Goal: Find specific page/section: Find specific page/section

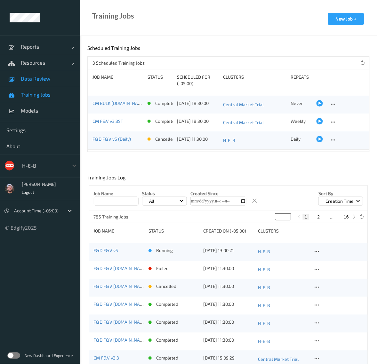
click at [30, 80] on span "Data Review" at bounding box center [47, 78] width 53 height 6
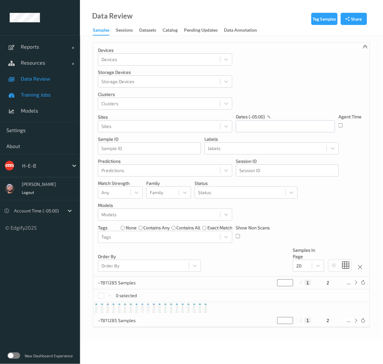
click at [26, 97] on span "Training Jobs" at bounding box center [47, 94] width 53 height 6
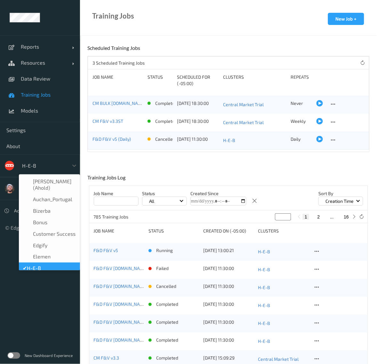
click at [31, 166] on div at bounding box center [43, 166] width 43 height 8
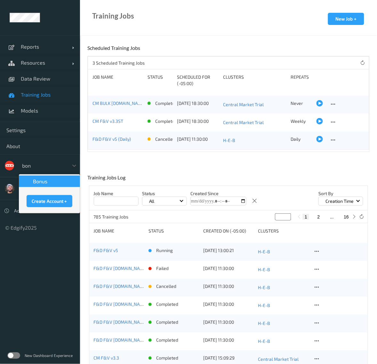
type input "bonu"
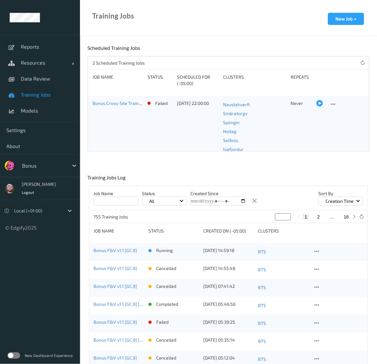
click at [32, 94] on span "Training Jobs" at bounding box center [47, 94] width 53 height 6
click at [120, 251] on link "Bonus F&V v1.1 [GC.9]" at bounding box center [115, 250] width 43 height 5
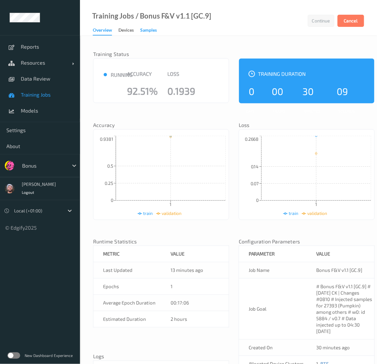
click at [147, 27] on div "Samples" at bounding box center [148, 31] width 17 height 8
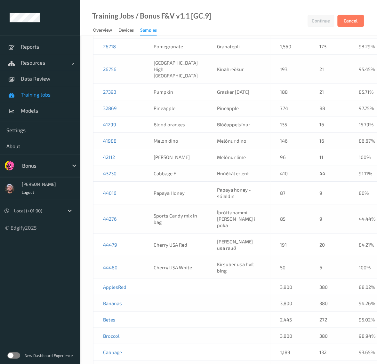
scroll to position [799, 0]
click at [39, 43] on link "Reports" at bounding box center [40, 47] width 80 height 16
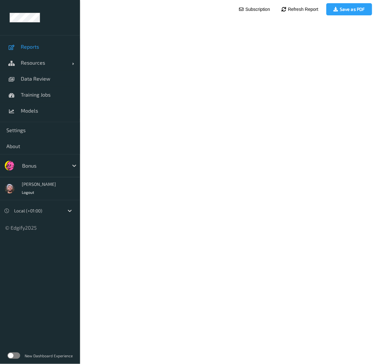
click at [57, 167] on div at bounding box center [43, 166] width 43 height 8
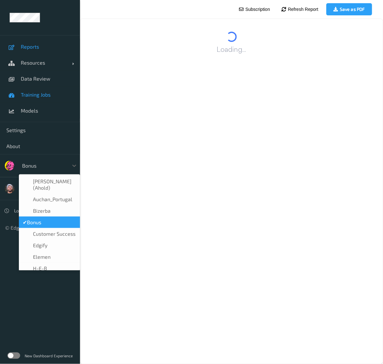
click at [38, 93] on span "Training Jobs" at bounding box center [47, 94] width 53 height 6
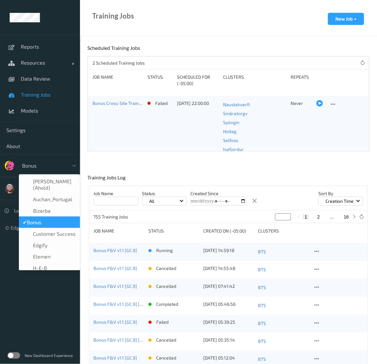
click at [30, 162] on div at bounding box center [43, 166] width 43 height 8
type input "vt"
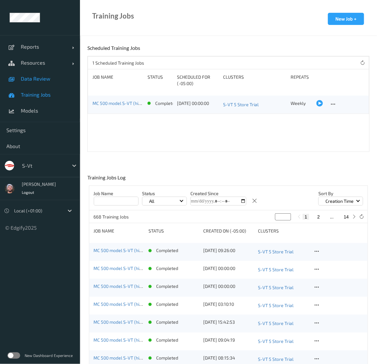
click at [61, 78] on span "Data Review" at bounding box center [47, 78] width 53 height 6
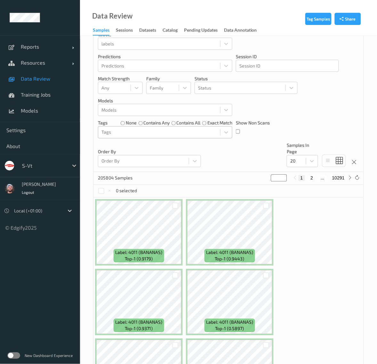
scroll to position [120, 0]
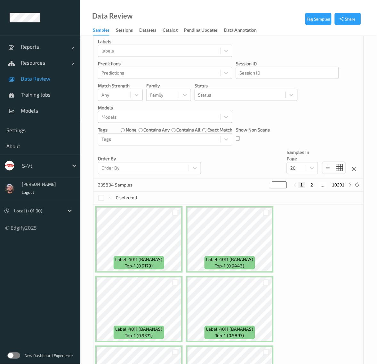
click at [167, 117] on div at bounding box center [158, 117] width 115 height 8
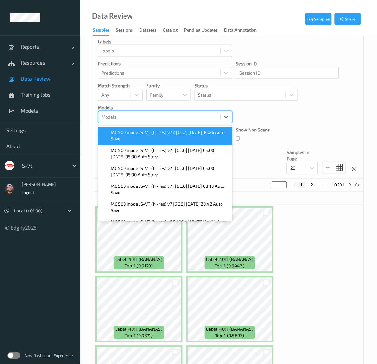
click at [166, 135] on span "MC 500 model S-VT (hi-res) v7.2 [GC.7] 2025-10-08 14:26 Auto Save" at bounding box center [170, 135] width 118 height 13
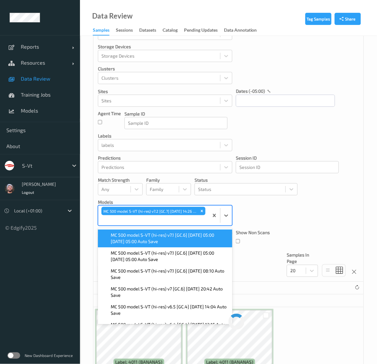
scroll to position [0, 0]
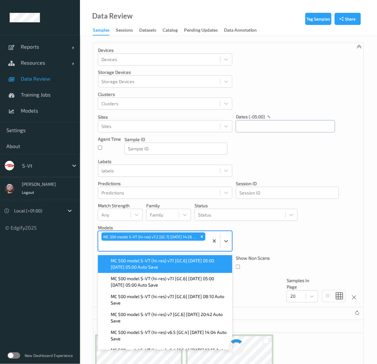
click at [283, 131] on input "text" at bounding box center [285, 126] width 99 height 12
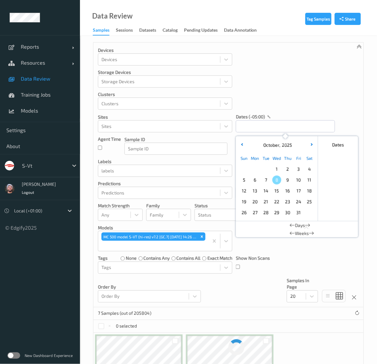
click at [271, 182] on div "8" at bounding box center [276, 180] width 11 height 11
type input "08/10/2025 00:00 -> 08/10/2025 23:59"
click at [276, 107] on div "Devices Devices Storage Devices Storage Devices Clusters Clusters Sites Sites d…" at bounding box center [228, 175] width 270 height 265
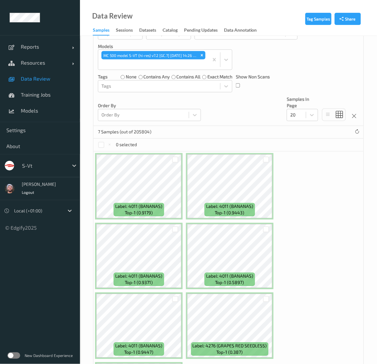
scroll to position [234, 0]
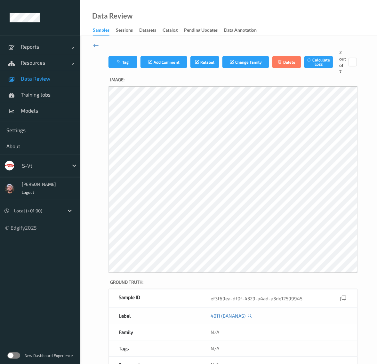
click at [34, 74] on link "Data Review" at bounding box center [40, 79] width 80 height 16
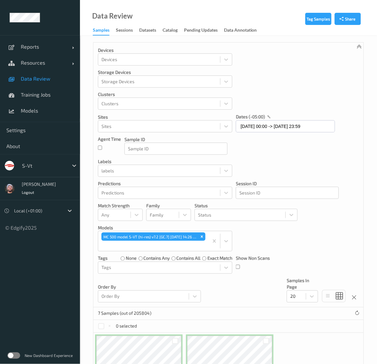
click at [287, 82] on div "Devices Devices Storage Devices Storage Devices Clusters Clusters Sites Sites d…" at bounding box center [228, 175] width 270 height 265
click at [74, 78] on link "Data Review" at bounding box center [40, 79] width 80 height 16
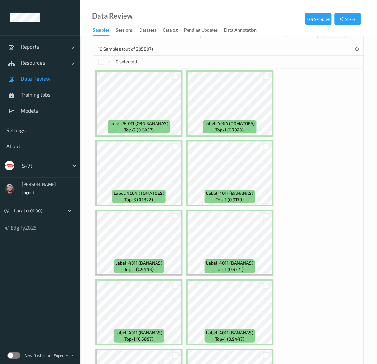
scroll to position [264, 0]
click at [325, 183] on div "Label: 94011 (ORG BANANAS) top-2 (0.0457) Label: 4064 (TOMATOES) top-1 (0.7093)…" at bounding box center [228, 243] width 270 height 348
